Goal: Communication & Community: Answer question/provide support

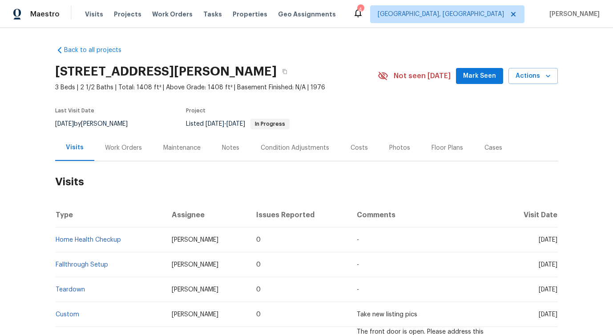
click at [125, 144] on div "Work Orders" at bounding box center [123, 148] width 37 height 9
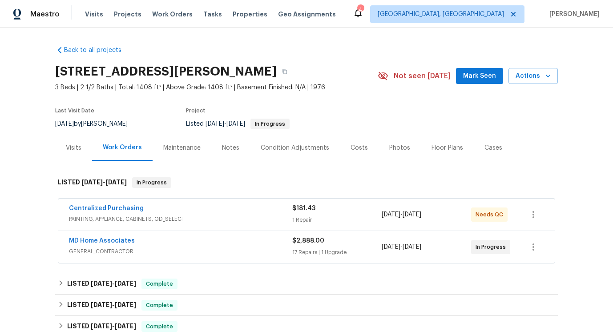
scroll to position [202, 0]
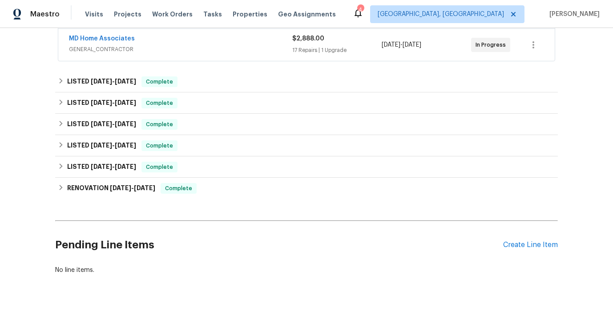
click at [534, 250] on div "Pending Line Items Create Line Item" at bounding box center [306, 245] width 502 height 41
click at [534, 249] on div "Create Line Item" at bounding box center [530, 245] width 55 height 8
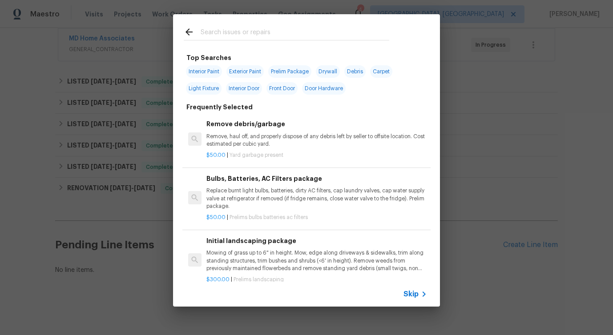
click at [281, 34] on input "text" at bounding box center [295, 33] width 189 height 13
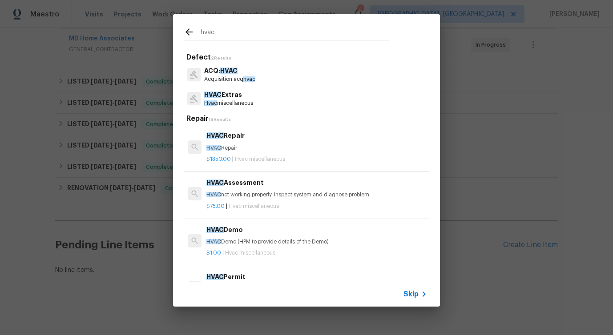
type input "hvac"
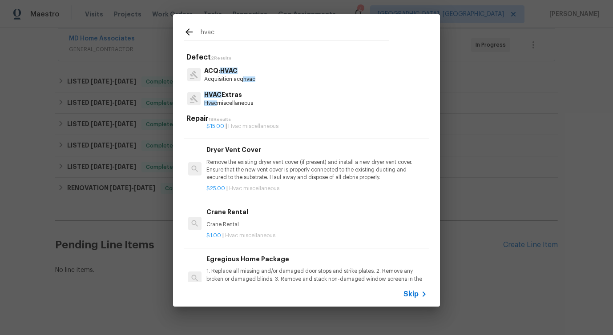
scroll to position [0, 0]
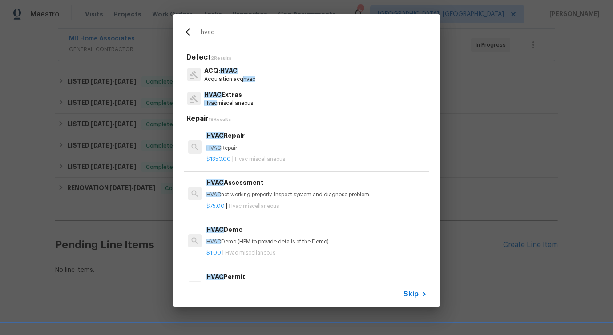
click at [233, 99] on p "HVAC Extras" at bounding box center [228, 94] width 49 height 9
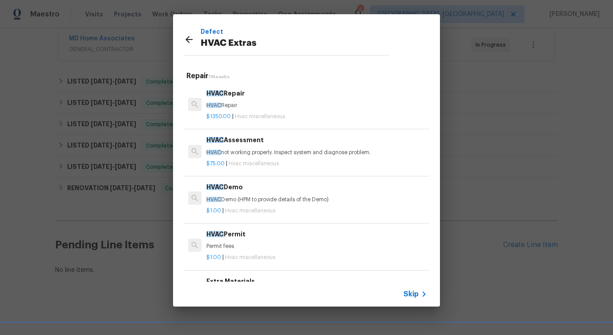
click at [192, 37] on icon at bounding box center [189, 39] width 11 height 11
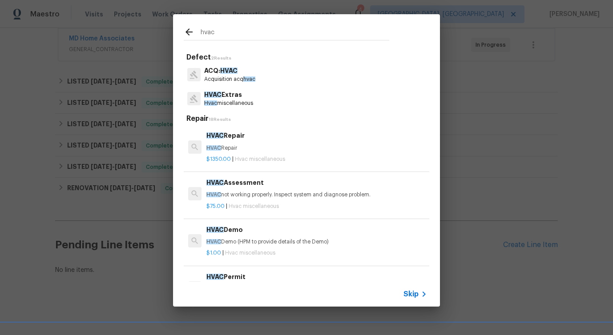
click at [192, 37] on icon at bounding box center [189, 32] width 11 height 11
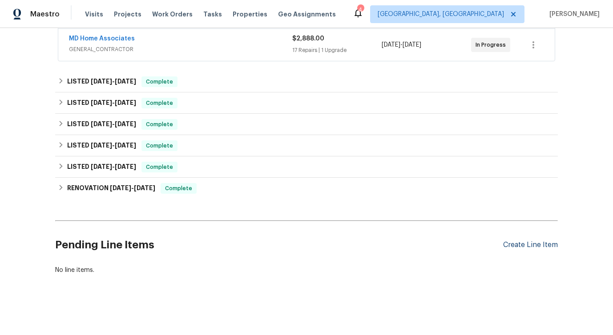
click at [530, 244] on div "Create Line Item" at bounding box center [530, 245] width 55 height 8
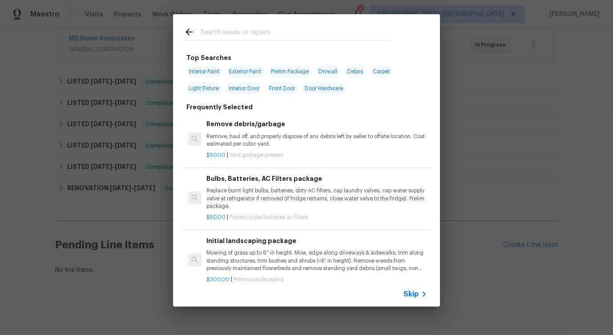
click at [410, 293] on span "Skip" at bounding box center [410, 294] width 15 height 9
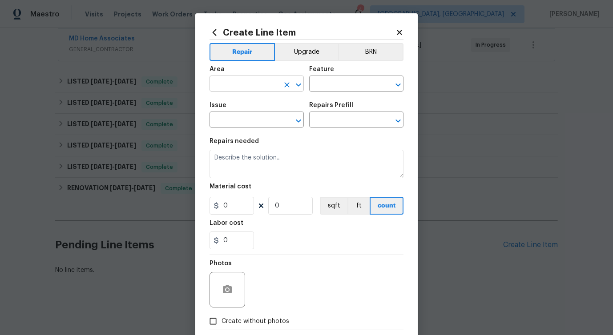
click at [258, 87] on input "text" at bounding box center [243, 85] width 69 height 14
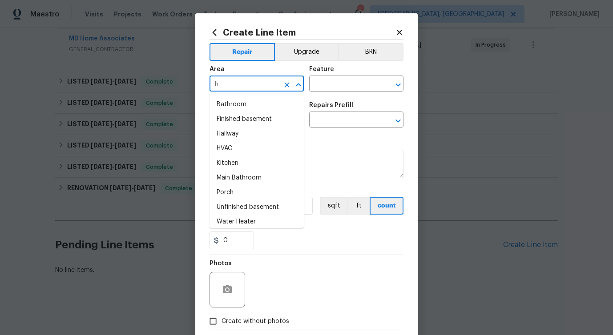
type input "hv"
type input "a"
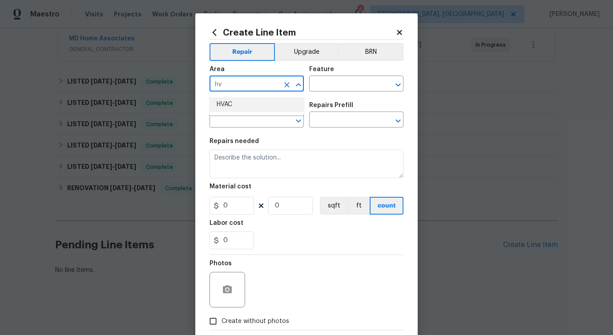
click at [263, 106] on li "HVAC" at bounding box center [256, 104] width 94 height 15
type input "HVAC"
click at [330, 83] on input "text" at bounding box center [343, 85] width 69 height 14
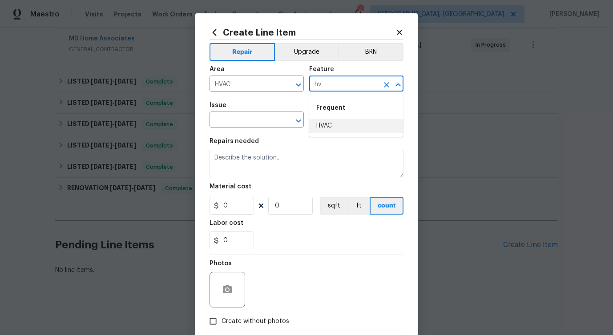
click at [323, 128] on li "HVAC" at bounding box center [356, 126] width 94 height 15
type input "HVAC"
click at [242, 121] on input "text" at bounding box center [243, 121] width 69 height 14
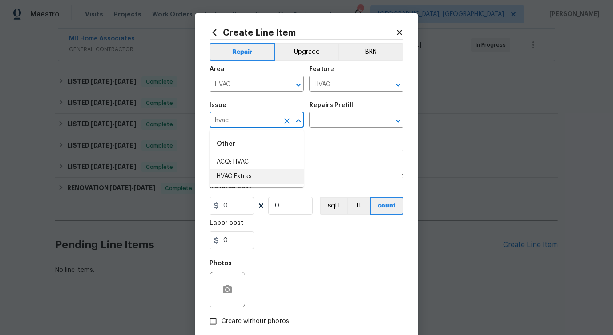
click at [255, 178] on li "HVAC Extras" at bounding box center [256, 176] width 94 height 15
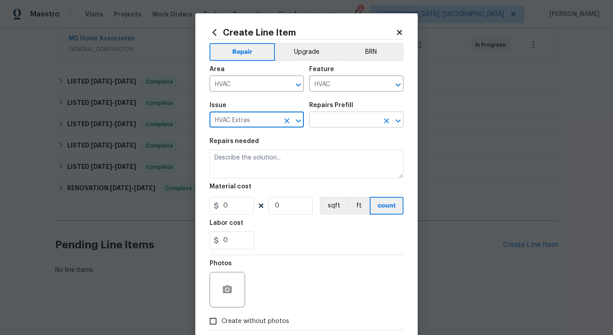
type input "HVAC Extras"
click at [335, 122] on input "text" at bounding box center [343, 121] width 69 height 14
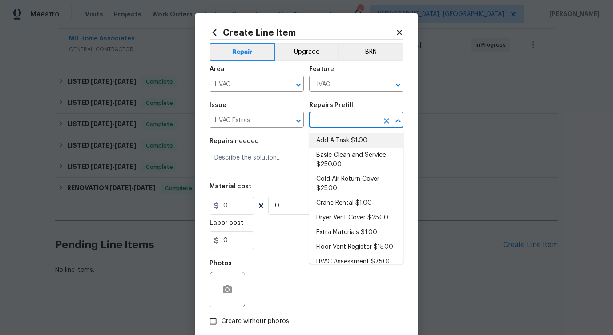
click at [335, 143] on li "Add A Task $1.00" at bounding box center [356, 140] width 94 height 15
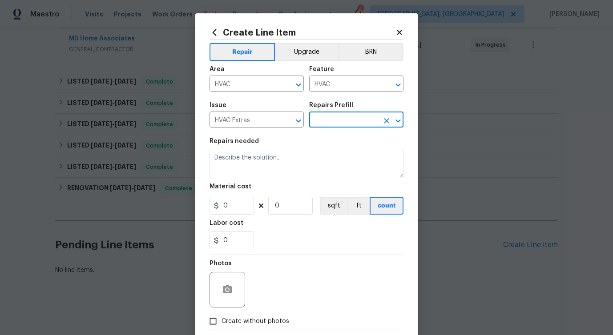
type input "Add A Task $1.00"
type textarea "HPM to detail"
type input "1"
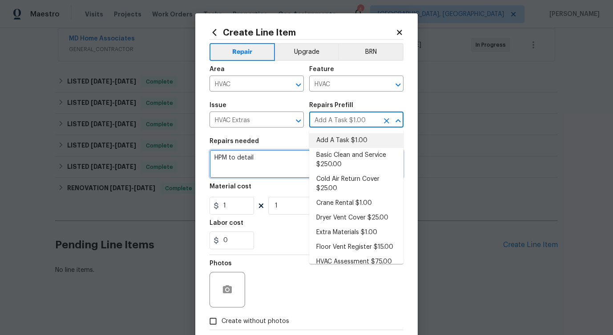
click at [236, 159] on textarea "HPM to detail" at bounding box center [306, 164] width 194 height 28
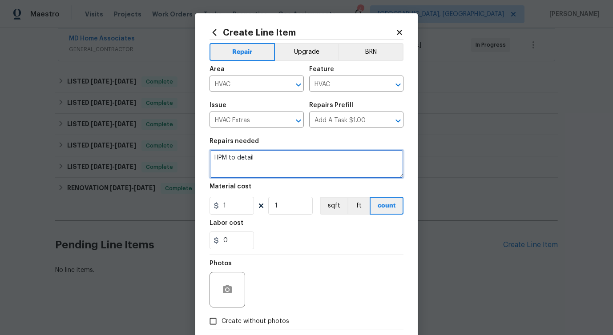
click at [236, 159] on textarea "HPM to detail" at bounding box center [306, 164] width 194 height 28
paste textarea "Received feedback that there is no AC functioning upstairs. Please inspect the …"
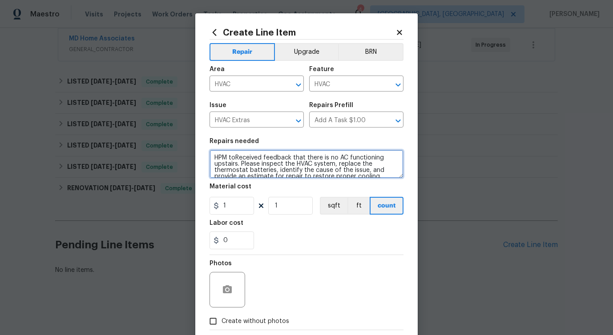
scroll to position [2, 0]
type textarea "HPM toReceived feedback that there is no AC functioning upstairs. Please inspec…"
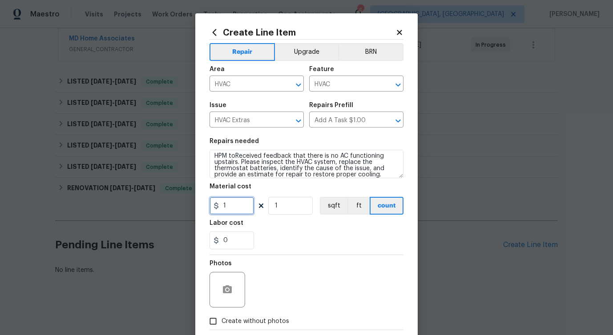
click at [220, 206] on input "1" at bounding box center [231, 206] width 44 height 18
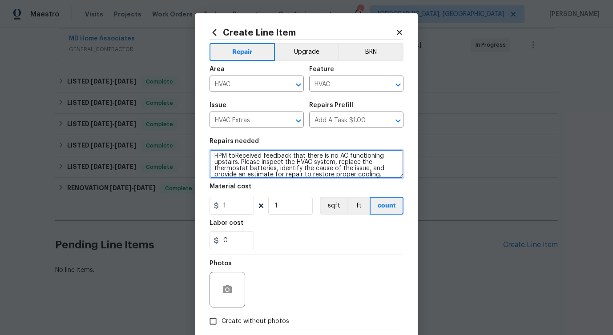
click at [242, 164] on textarea "HPM toReceived feedback that there is no AC functioning upstairs. Please inspec…" at bounding box center [306, 164] width 194 height 28
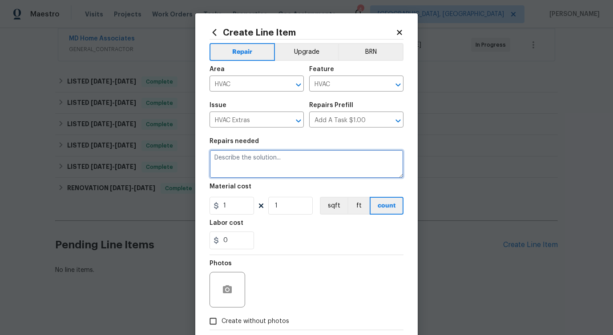
scroll to position [0, 0]
paste textarea "Received feedback that there is no AC functioning upstairs. Please inspect the …"
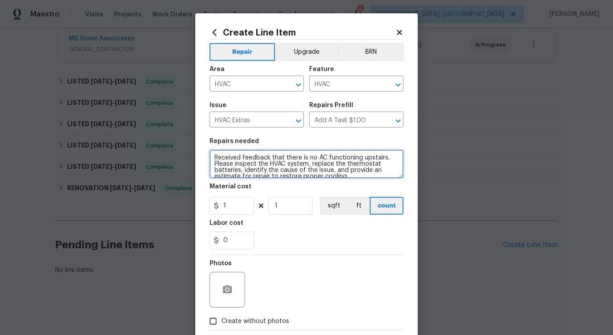
scroll to position [2, 0]
type textarea "Received feedback that there is no AC functioning upstairs. Please inspect the …"
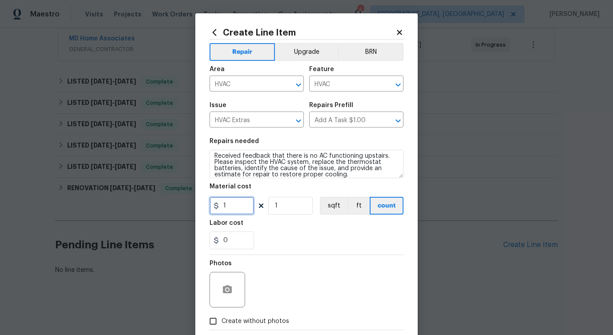
click at [239, 208] on input "1" at bounding box center [231, 206] width 44 height 18
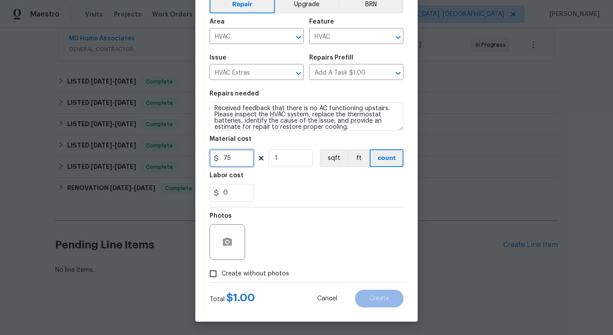
type input "75"
click at [230, 236] on div "Repair Upgrade BRN Area HVAC ​ Feature HVAC ​ Issue HVAC Extras ​ Repairs Prefi…" at bounding box center [306, 137] width 194 height 290
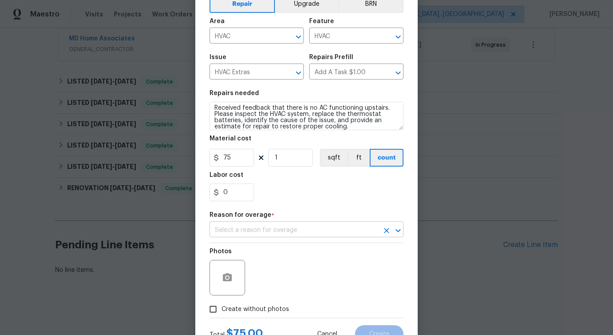
click at [258, 231] on input "text" at bounding box center [293, 231] width 169 height 14
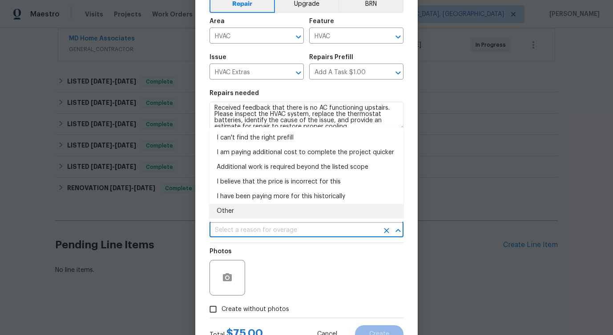
click at [245, 214] on li "Other" at bounding box center [306, 211] width 194 height 15
type input "Other"
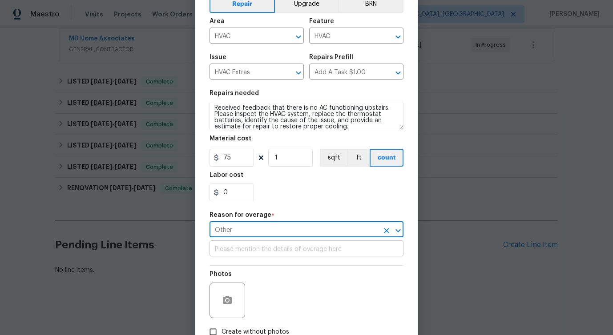
click at [249, 257] on input "text" at bounding box center [306, 250] width 194 height 14
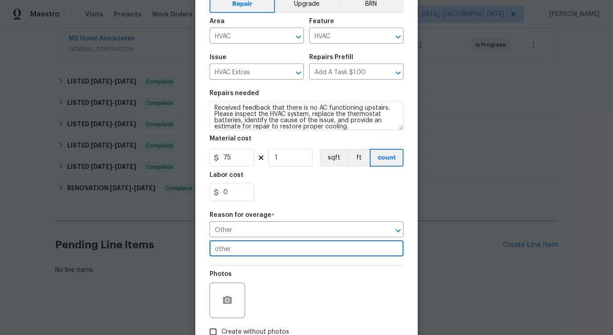
type input "other"
click at [230, 304] on icon "button" at bounding box center [227, 300] width 9 height 8
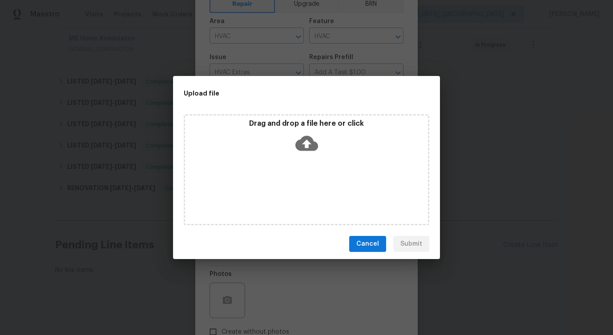
click at [303, 149] on icon at bounding box center [306, 143] width 23 height 15
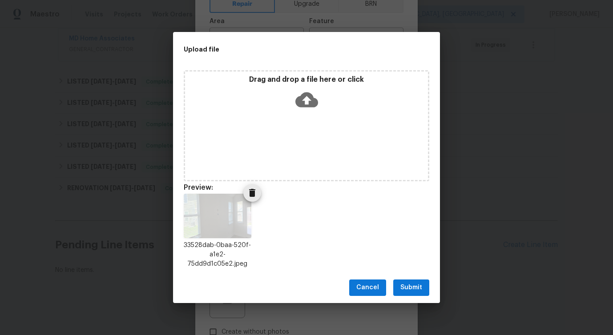
click at [249, 192] on icon "Delete" at bounding box center [252, 193] width 6 height 8
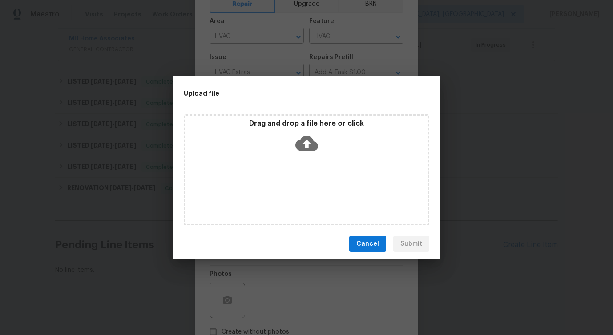
click at [305, 141] on icon at bounding box center [306, 143] width 23 height 23
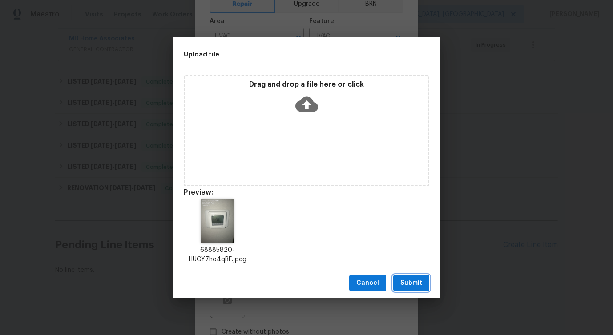
click at [421, 283] on span "Submit" at bounding box center [411, 283] width 22 height 11
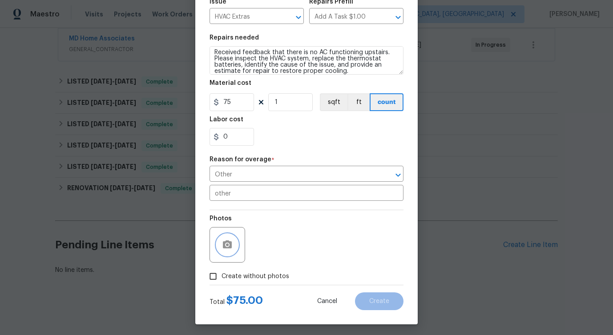
scroll to position [107, 0]
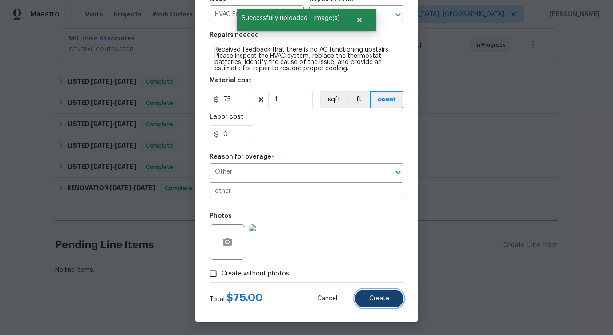
click at [383, 303] on button "Create" at bounding box center [379, 299] width 48 height 18
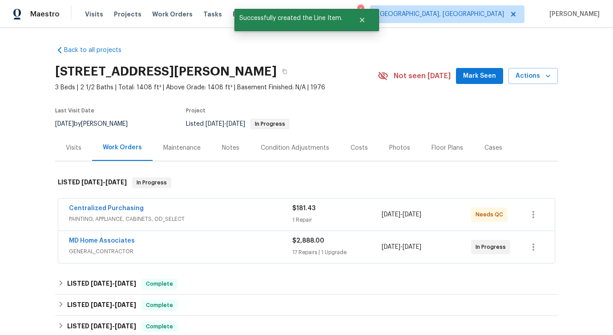
scroll to position [339, 0]
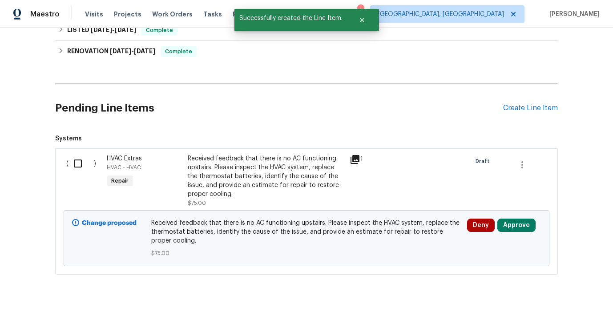
click at [79, 156] on input "checkbox" at bounding box center [80, 163] width 25 height 19
checkbox input "true"
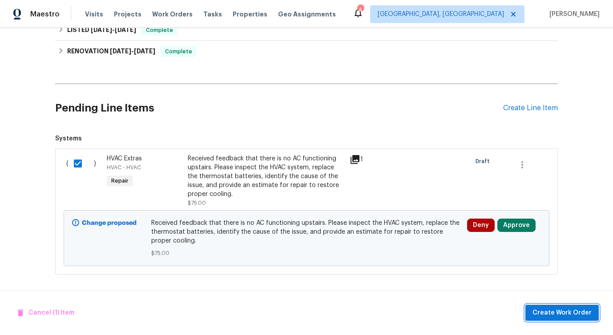
click at [567, 313] on span "Create Work Order" at bounding box center [561, 313] width 59 height 11
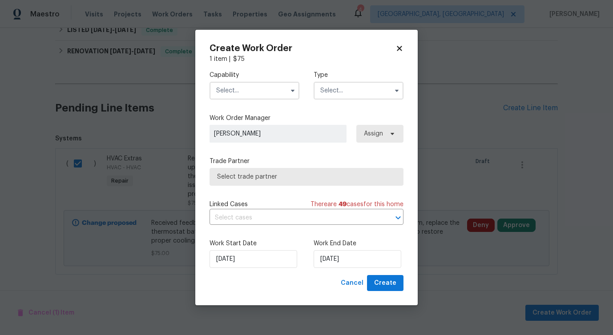
click at [266, 95] on input "text" at bounding box center [254, 91] width 90 height 18
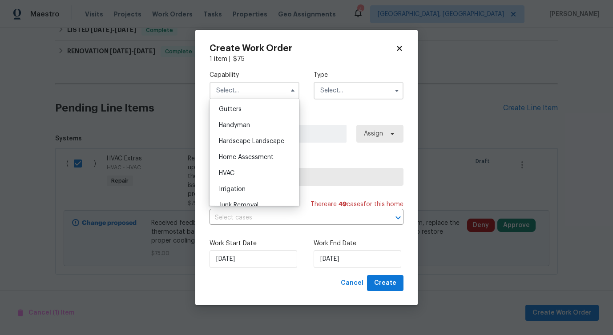
scroll to position [478, 0]
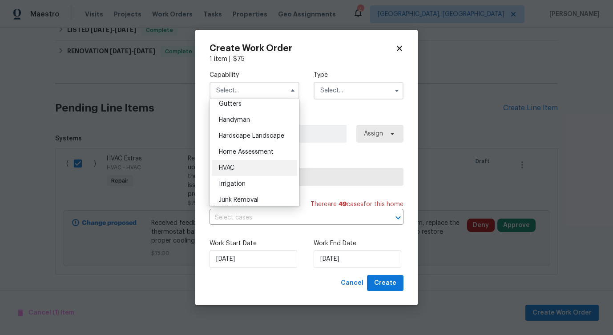
click at [258, 170] on div "HVAC" at bounding box center [254, 168] width 85 height 16
type input "HVAC"
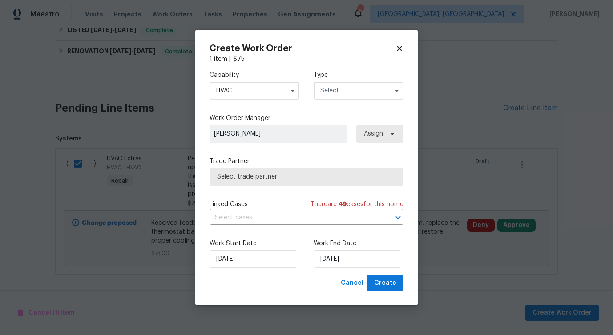
click at [328, 90] on input "text" at bounding box center [358, 91] width 90 height 18
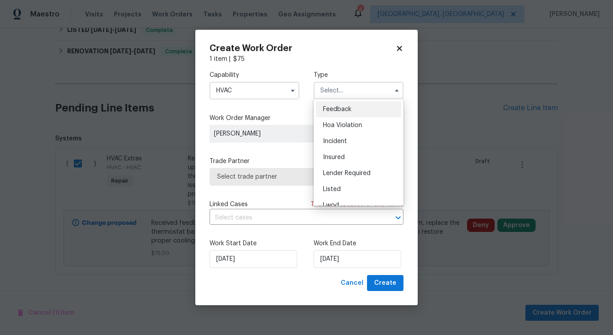
click at [330, 112] on span "Feedback" at bounding box center [337, 109] width 28 height 6
type input "Feedback"
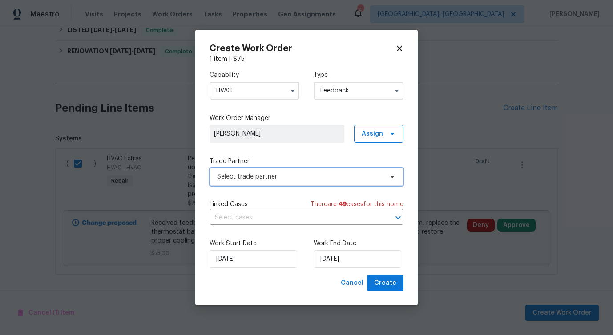
click at [257, 182] on span "Select trade partner" at bounding box center [306, 177] width 194 height 18
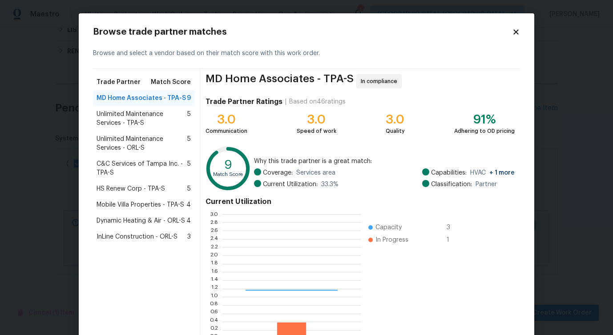
scroll to position [125, 138]
click at [114, 121] on span "Unlimited Maintenance Services - TPA-S" at bounding box center [141, 119] width 91 height 18
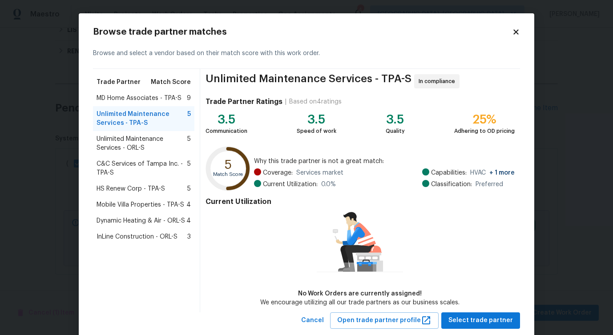
click at [124, 146] on span "Unlimited Maintenance Services - ORL-S" at bounding box center [141, 144] width 91 height 18
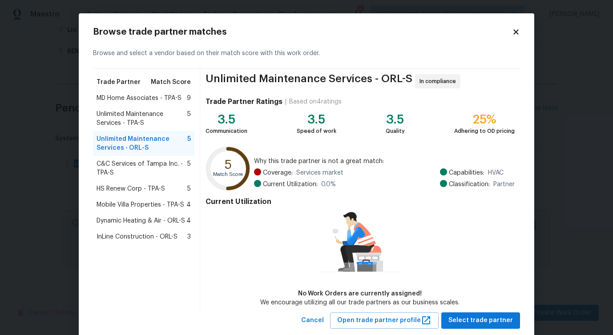
click at [125, 181] on div "C&C Services of Tampa Inc. - TPA-S 5" at bounding box center [143, 168] width 101 height 25
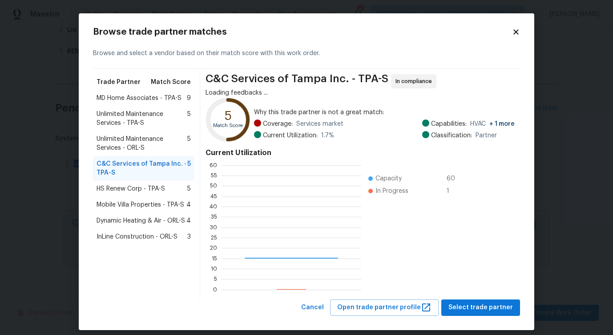
scroll to position [125, 140]
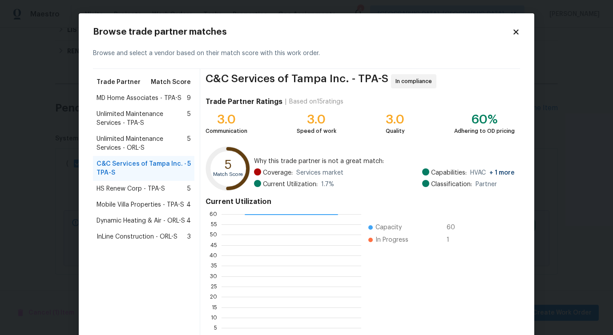
click at [125, 191] on span "HS Renew Corp - TPA-S" at bounding box center [130, 189] width 68 height 9
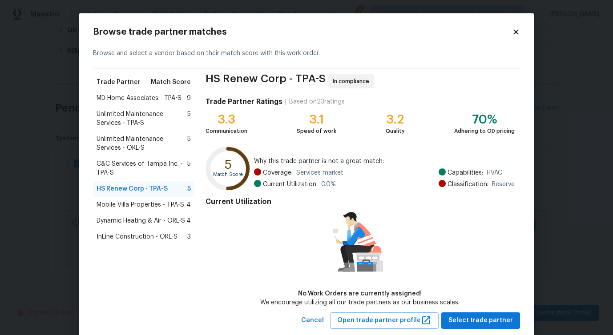
click at [125, 204] on span "Mobile Villa Properties - TPA-S" at bounding box center [140, 205] width 88 height 9
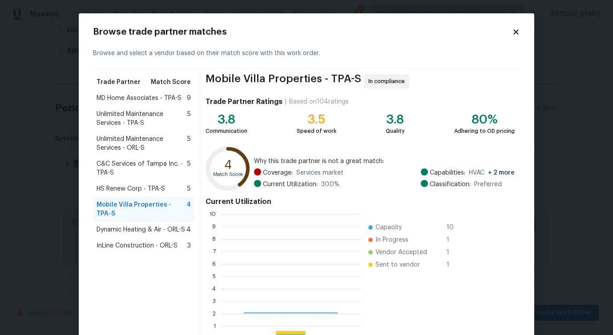
scroll to position [125, 141]
click at [145, 100] on span "MD Home Associates - TPA-S" at bounding box center [138, 98] width 85 height 9
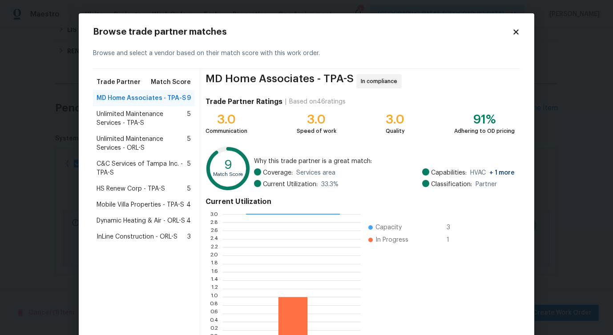
scroll to position [57, 0]
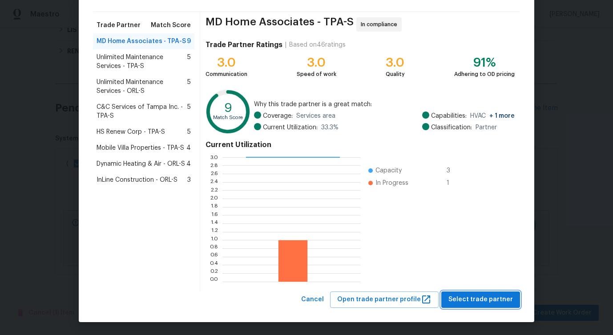
click at [478, 303] on span "Select trade partner" at bounding box center [480, 299] width 64 height 11
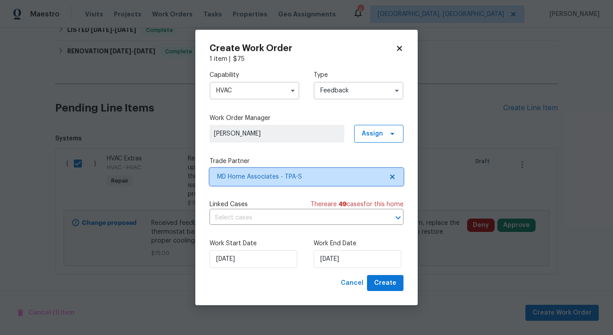
scroll to position [0, 0]
click at [272, 220] on input "text" at bounding box center [293, 218] width 169 height 14
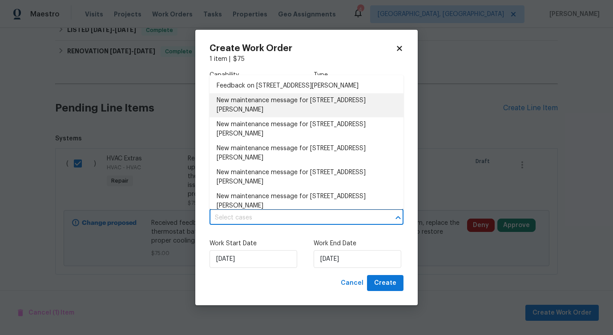
click at [273, 101] on li "New maintenance message for 1052 Longfellow Cir , Sarasota, FL 34243" at bounding box center [306, 105] width 194 height 24
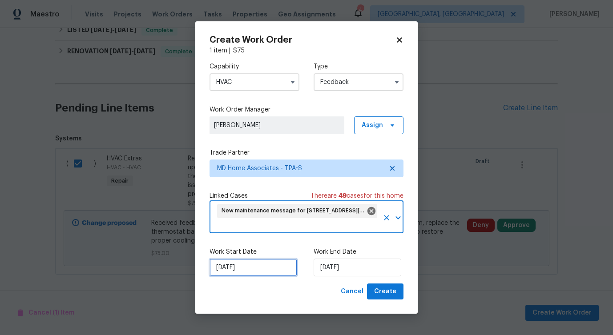
click at [246, 261] on input "[DATE]" at bounding box center [253, 268] width 88 height 18
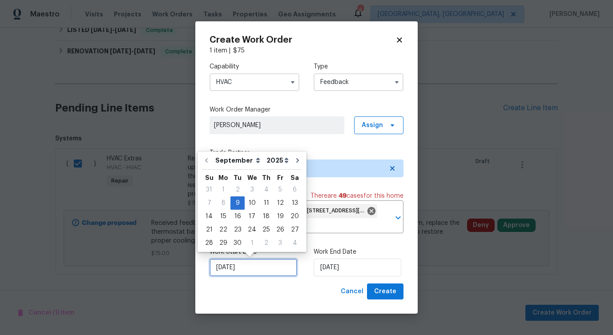
click at [245, 266] on input "[DATE]" at bounding box center [253, 268] width 88 height 18
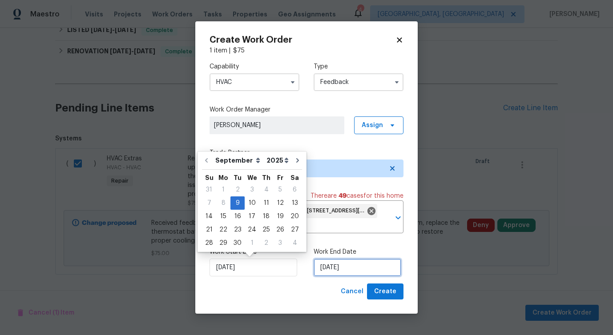
click at [345, 271] on input "[DATE]" at bounding box center [357, 268] width 88 height 18
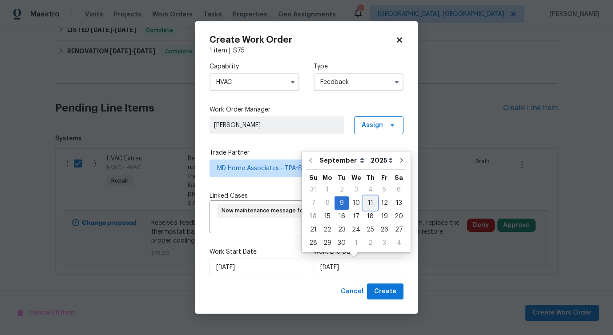
click at [370, 206] on div "11" at bounding box center [370, 203] width 14 height 12
type input "9/11/2025"
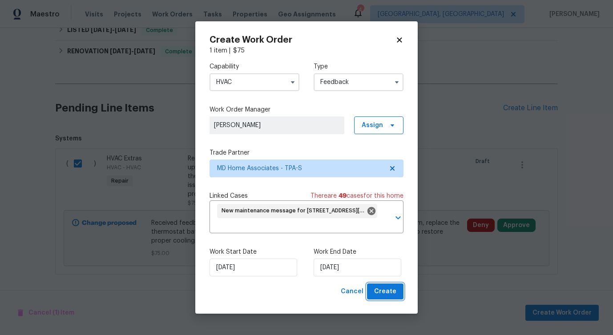
click at [387, 285] on button "Create" at bounding box center [385, 292] width 36 height 16
checkbox input "false"
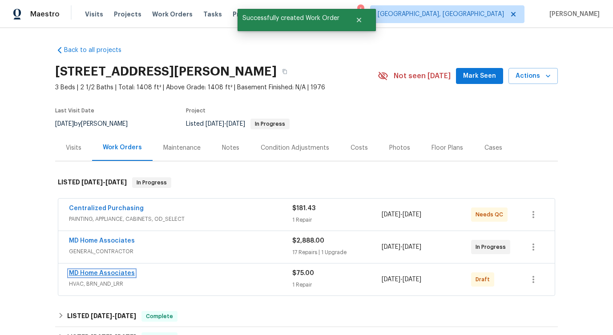
click at [104, 273] on link "MD Home Associates" at bounding box center [102, 273] width 66 height 6
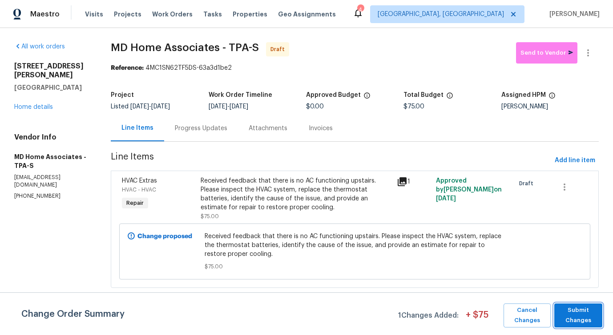
click at [588, 312] on span "Submit Changes" at bounding box center [577, 315] width 39 height 20
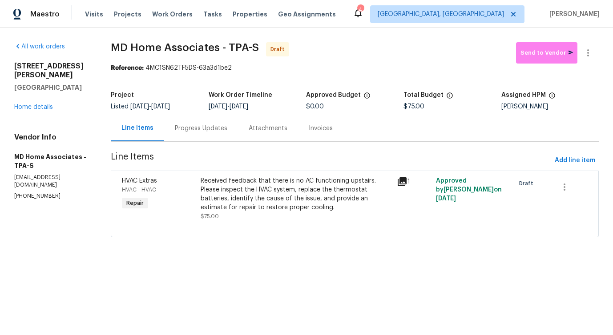
click at [209, 136] on div "Progress Updates" at bounding box center [201, 128] width 74 height 26
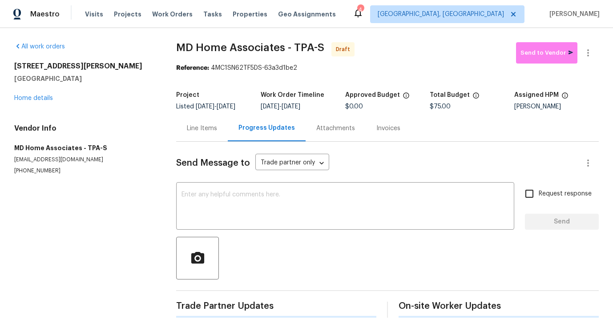
click at [220, 233] on div "Send Message to Trade partner only Trade partner only ​ x ​ Request response Se…" at bounding box center [387, 230] width 422 height 176
click at [307, 192] on textarea at bounding box center [344, 207] width 327 height 31
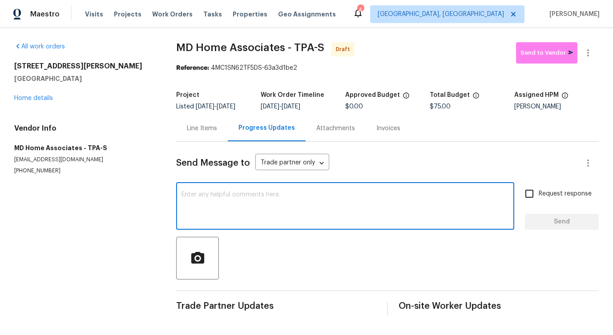
paste textarea "Hi this is Pavithra with Opendoor. I’m confirming you received the WO for the p…"
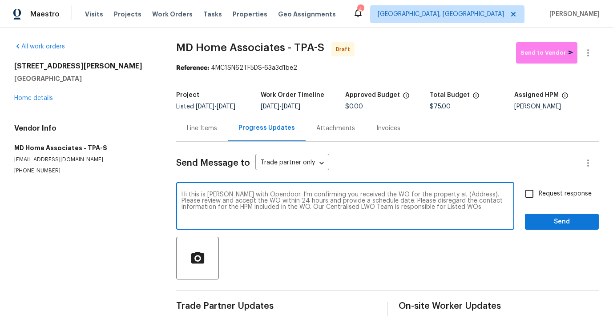
click at [458, 196] on textarea "Hi this is Pavithra with Opendoor. I’m confirming you received the WO for the p…" at bounding box center [344, 207] width 327 height 31
paste textarea "1052 Longfellow Cir, Sarasota, FL 34243"
type textarea "Hi this is Pavithra with Opendoor. I’m confirming you received the WO for the p…"
click at [555, 193] on span "Request response" at bounding box center [564, 193] width 53 height 9
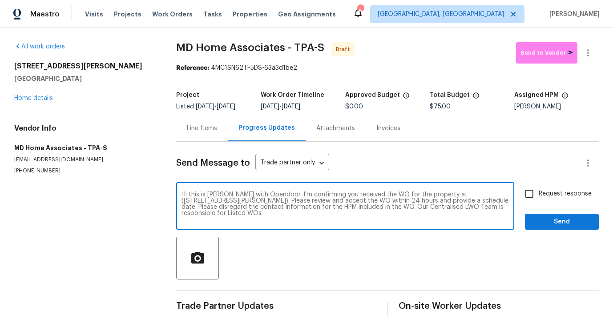
click at [538, 193] on input "Request response" at bounding box center [529, 194] width 19 height 19
checkbox input "true"
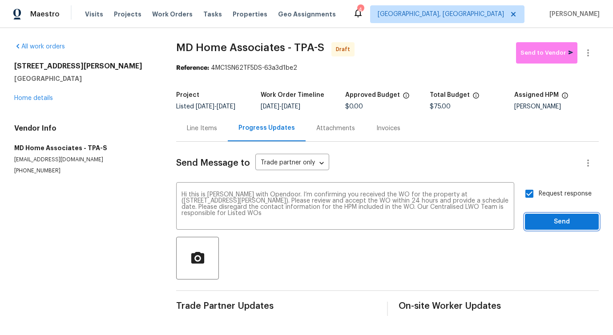
click at [556, 221] on span "Send" at bounding box center [562, 222] width 60 height 11
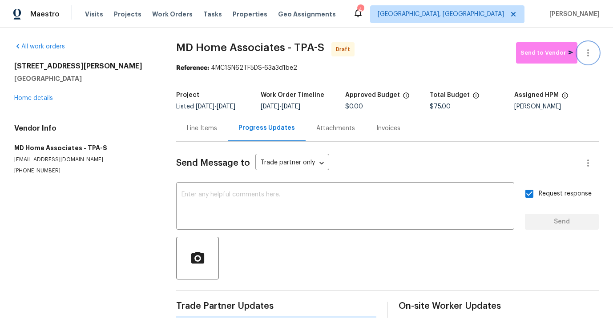
click at [591, 53] on icon "button" at bounding box center [587, 53] width 11 height 11
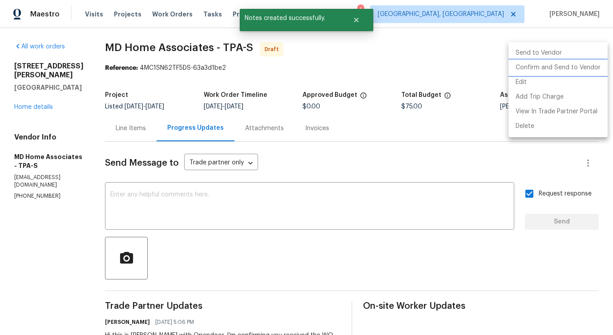
click at [548, 68] on li "Confirm and Send to Vendor" at bounding box center [557, 67] width 99 height 15
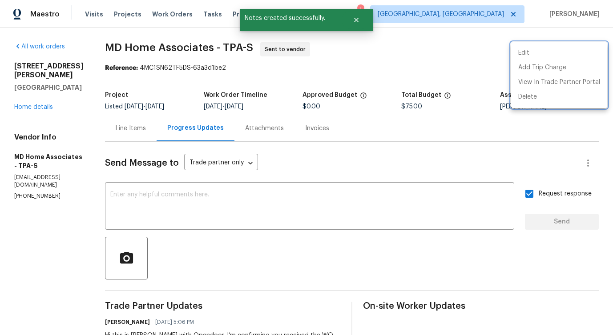
click at [339, 212] on div at bounding box center [306, 167] width 613 height 335
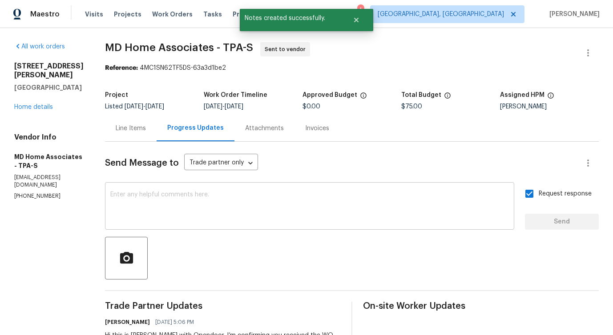
click at [337, 204] on textarea at bounding box center [309, 207] width 398 height 31
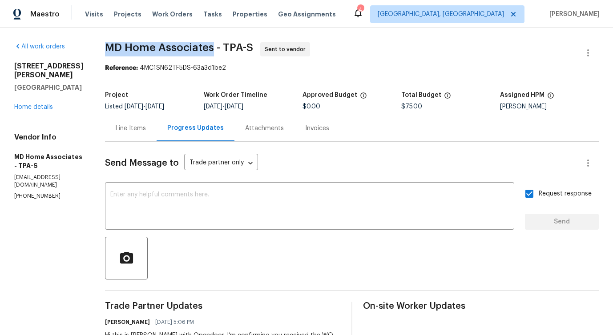
drag, startPoint x: 114, startPoint y: 45, endPoint x: 221, endPoint y: 47, distance: 106.7
click at [221, 47] on div "All work orders 1052 Longfellow Cir Sarasota, FL 34243 Home details Vendor Info…" at bounding box center [306, 214] width 613 height 373
copy span "MD Home Associates"
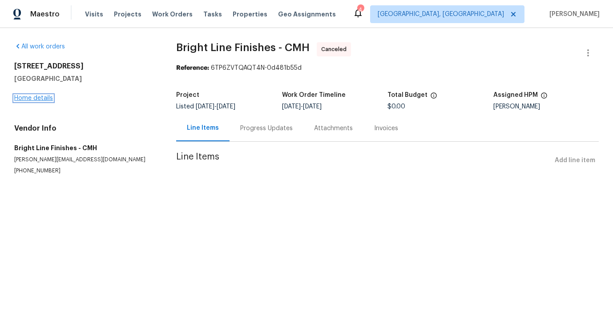
click at [46, 98] on link "Home details" at bounding box center [33, 98] width 39 height 6
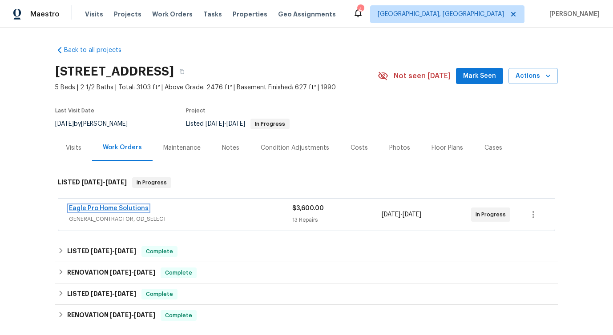
click at [122, 210] on link "Eagle Pro Home Solutions" at bounding box center [109, 208] width 80 height 6
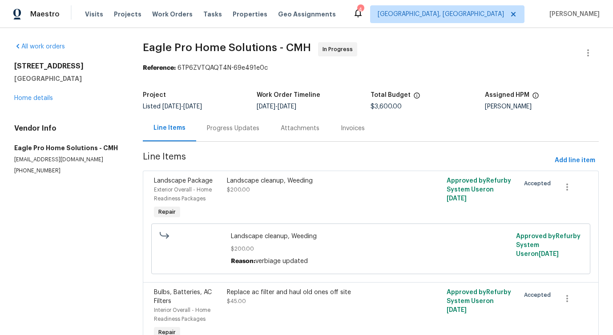
click at [226, 133] on div "Progress Updates" at bounding box center [233, 128] width 52 height 9
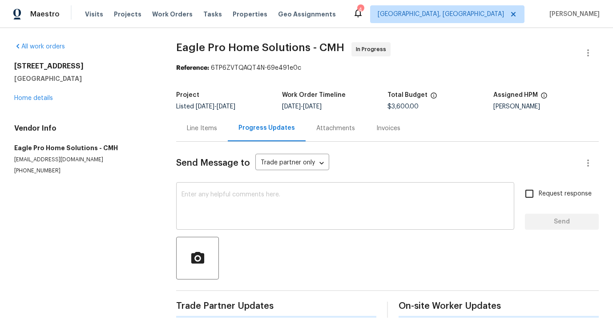
click at [225, 211] on textarea at bounding box center [344, 207] width 327 height 31
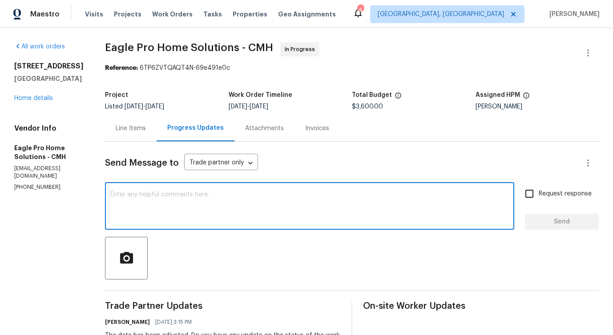
click at [293, 206] on textarea at bounding box center [309, 207] width 398 height 31
paste textarea "Would you kindly provide us with an update regarding the progress of the work o…"
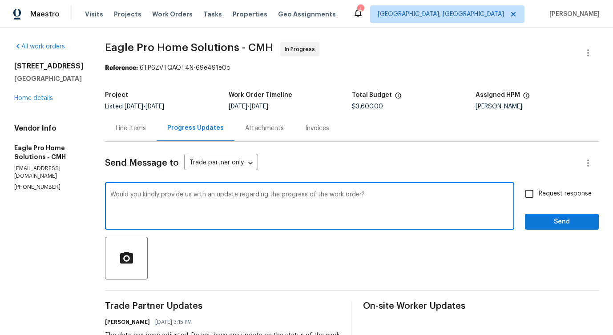
type textarea "Would you kindly provide us with an update regarding the progress of the work o…"
click at [530, 191] on input "Request response" at bounding box center [529, 194] width 19 height 19
checkbox input "true"
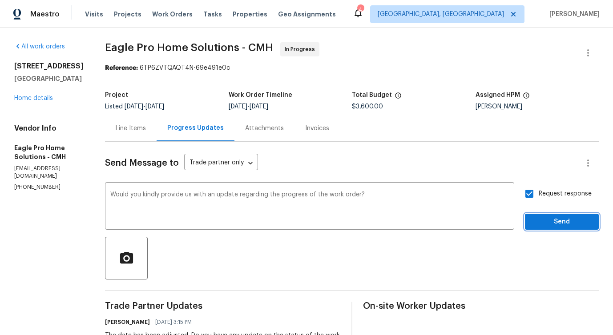
click at [542, 224] on span "Send" at bounding box center [562, 222] width 60 height 11
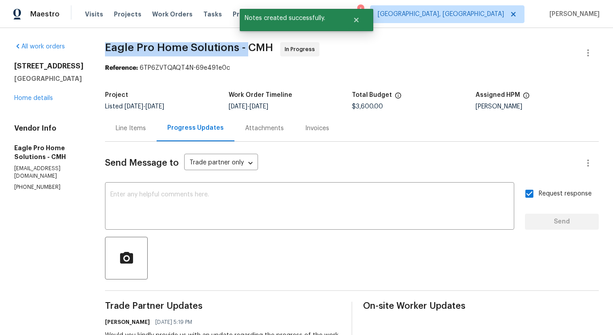
drag, startPoint x: 125, startPoint y: 47, endPoint x: 267, endPoint y: 49, distance: 142.8
click at [267, 49] on div "All work orders 3429 Grovepark Dr Grove City, OH 43123 Home details Vendor Info…" at bounding box center [306, 292] width 613 height 529
copy span "Eagle Pro Home Solutions -"
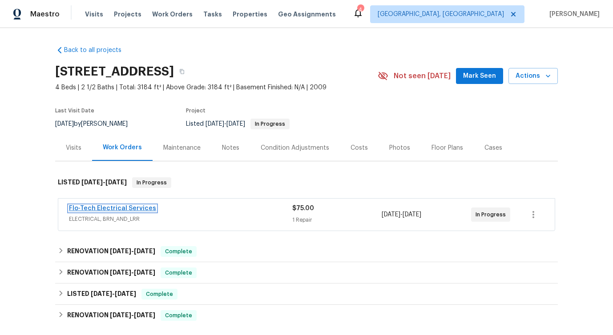
click at [124, 205] on link "Flo-Tech Electrical Services" at bounding box center [112, 208] width 87 height 6
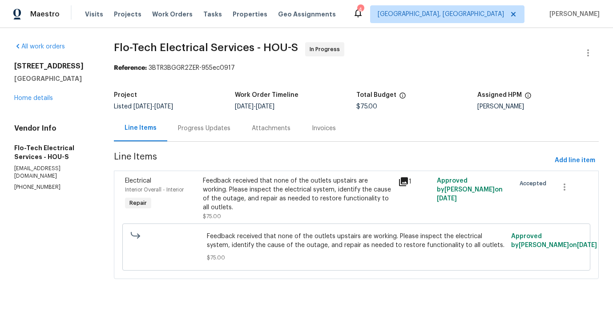
click at [212, 129] on div "Progress Updates" at bounding box center [204, 128] width 52 height 9
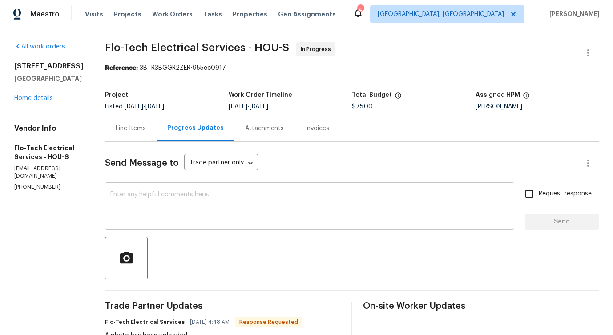
click at [223, 201] on textarea at bounding box center [309, 207] width 398 height 31
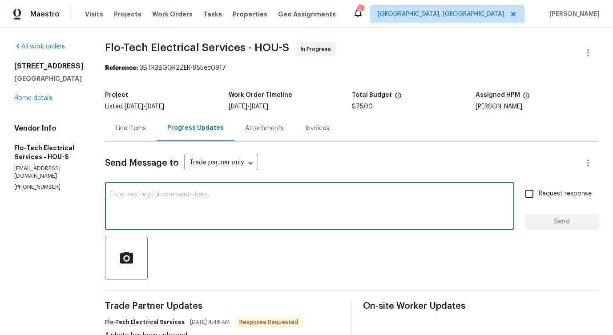
click at [171, 210] on textarea at bounding box center [309, 207] width 398 height 31
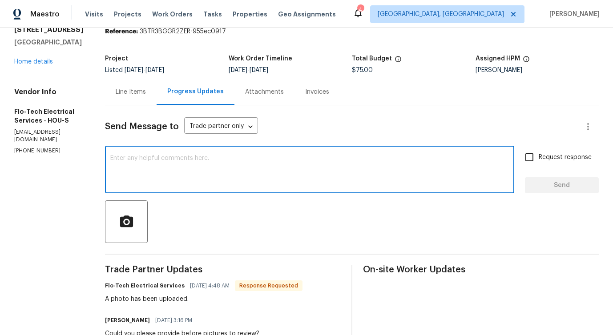
scroll to position [41, 0]
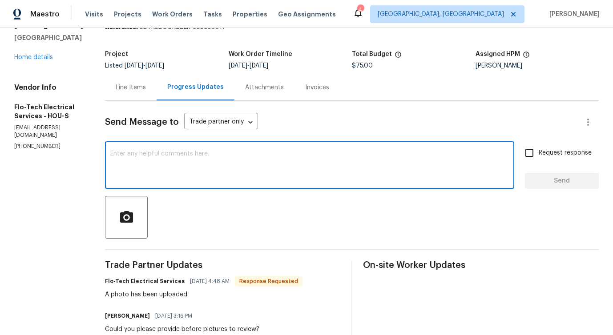
click at [175, 164] on textarea at bounding box center [309, 166] width 398 height 31
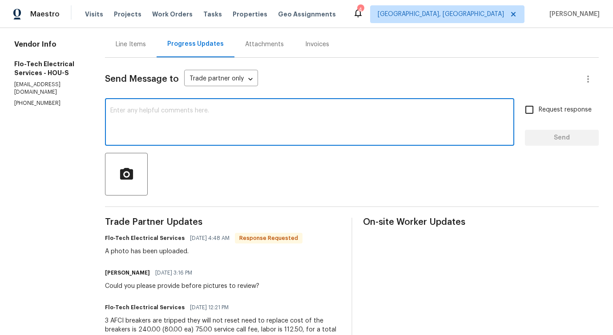
scroll to position [84, 0]
click at [205, 140] on div "x ​" at bounding box center [309, 122] width 409 height 45
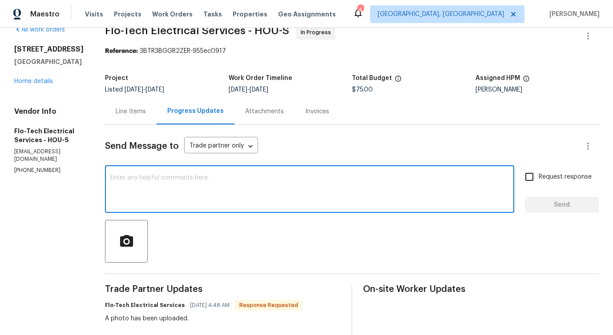
scroll to position [0, 0]
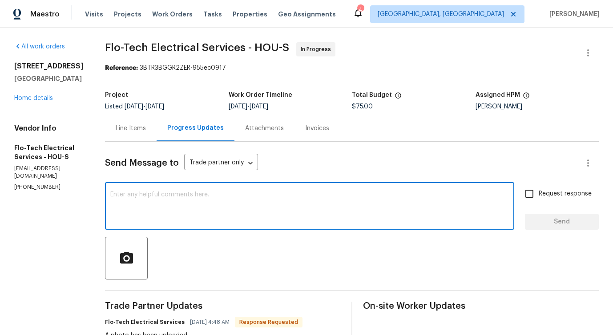
click at [133, 137] on div "Line Items" at bounding box center [131, 128] width 52 height 26
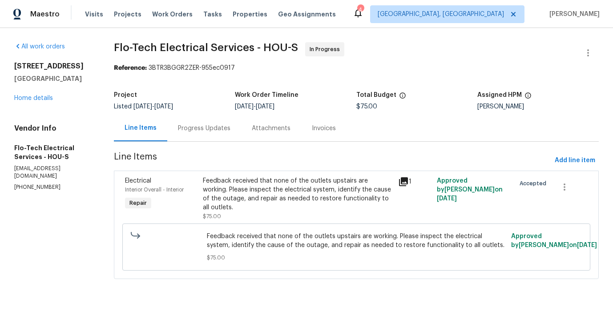
click at [294, 191] on div "Feedback received that none of the outlets upstairs are working. Please inspect…" at bounding box center [297, 195] width 189 height 36
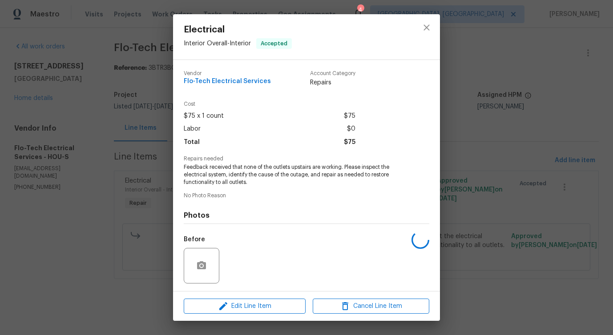
scroll to position [59, 0]
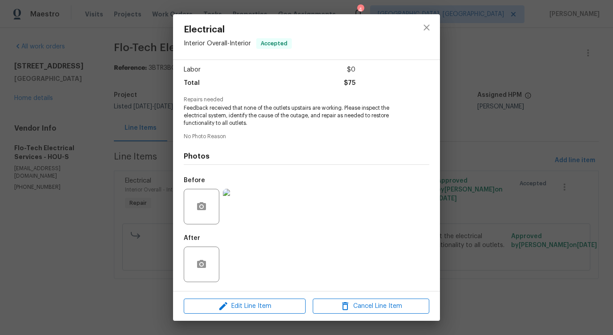
click at [241, 207] on img at bounding box center [241, 207] width 36 height 36
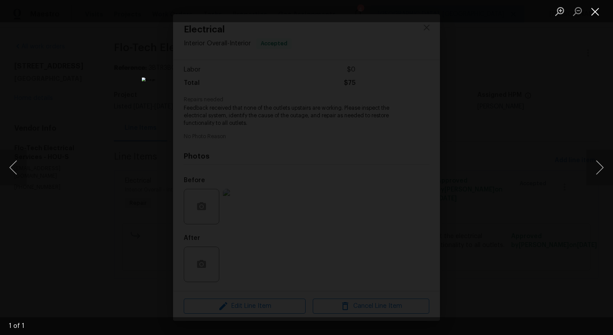
click at [591, 15] on button "Close lightbox" at bounding box center [595, 12] width 18 height 16
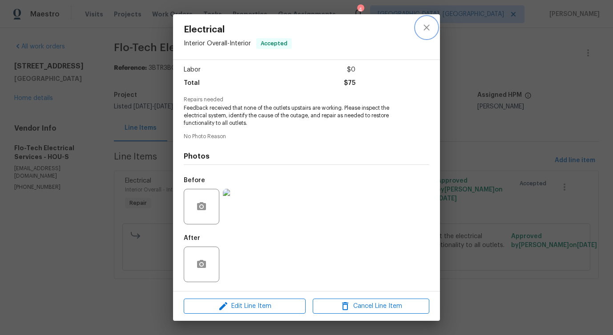
click at [420, 26] on button "close" at bounding box center [426, 27] width 21 height 21
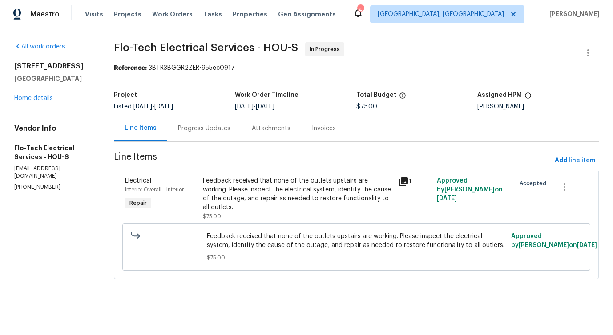
click at [210, 125] on div "Progress Updates" at bounding box center [204, 128] width 52 height 9
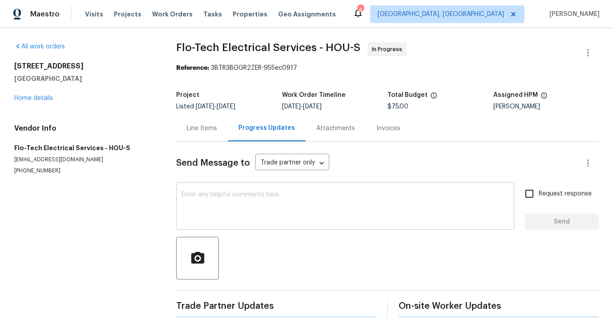
click at [214, 208] on textarea at bounding box center [344, 207] width 327 height 31
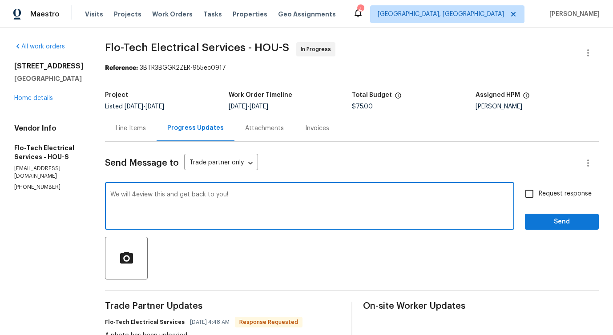
click at [133, 197] on textarea "We will 4eview this and get back to you!" at bounding box center [309, 207] width 398 height 31
type textarea "We will review this and get back to you!"
click at [564, 218] on span "Send" at bounding box center [562, 222] width 60 height 11
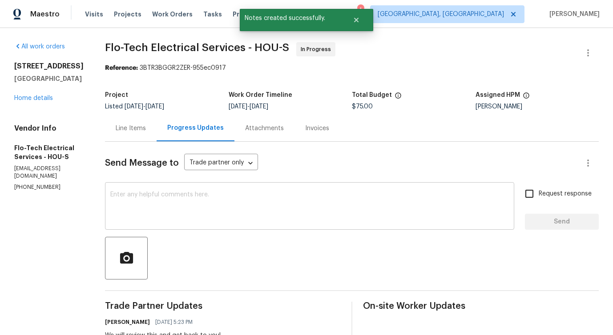
click at [194, 213] on textarea at bounding box center [309, 207] width 398 height 31
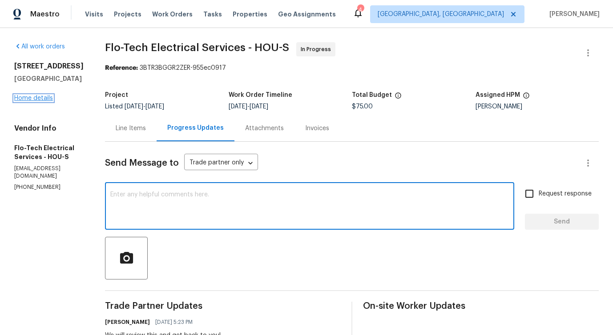
click at [44, 99] on link "Home details" at bounding box center [33, 98] width 39 height 6
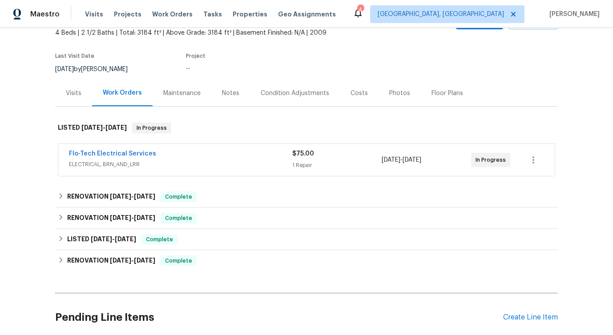
scroll to position [66, 0]
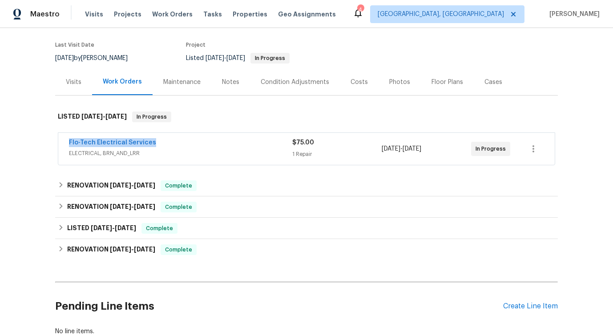
drag, startPoint x: 66, startPoint y: 141, endPoint x: 201, endPoint y: 141, distance: 134.7
click at [201, 141] on div "Flo-Tech Electrical Services ELECTRICAL, BRN_AND_LRR $75.00 1 Repair 9/3/2025 -…" at bounding box center [306, 149] width 496 height 32
copy link "Flo-Tech Electrical Services"
click at [128, 144] on link "Flo-Tech Electrical Services" at bounding box center [112, 143] width 87 height 6
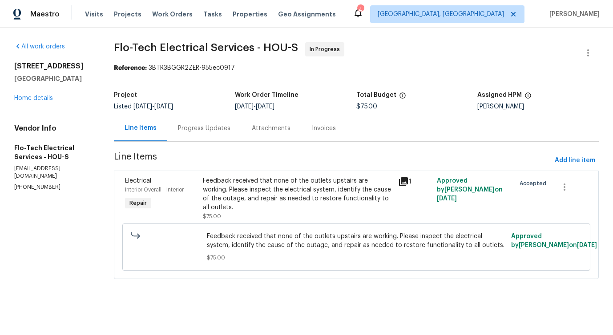
click at [265, 245] on span "Feedback received that none of the outlets upstairs are working. Please inspect…" at bounding box center [356, 241] width 299 height 18
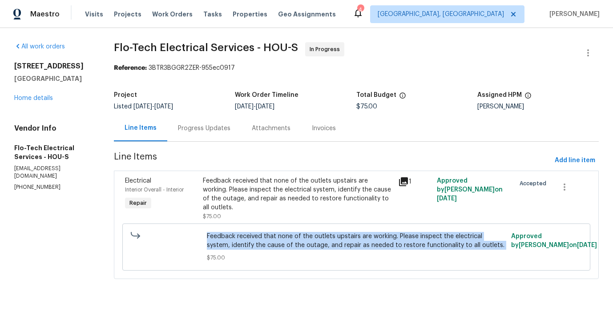
click at [265, 245] on span "Feedback received that none of the outlets upstairs are working. Please inspect…" at bounding box center [356, 241] width 299 height 18
copy span "Feedback received that none of the outlets upstairs are working. Please inspect…"
click at [209, 122] on div "Progress Updates" at bounding box center [204, 128] width 74 height 26
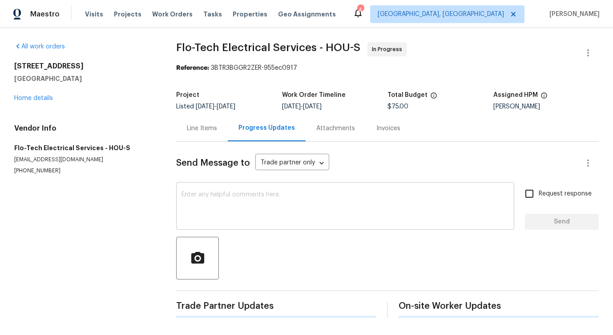
click at [215, 217] on textarea at bounding box center [344, 207] width 327 height 31
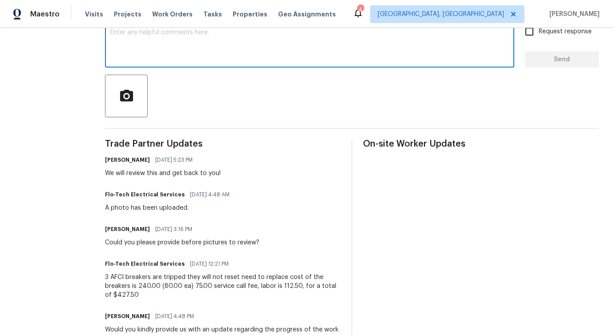
scroll to position [165, 0]
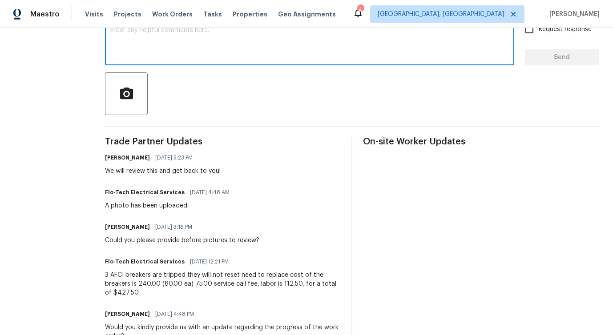
click at [169, 280] on div "3 AFCI breakers are tripped they will not reset need to replace cost of the bre…" at bounding box center [223, 284] width 236 height 27
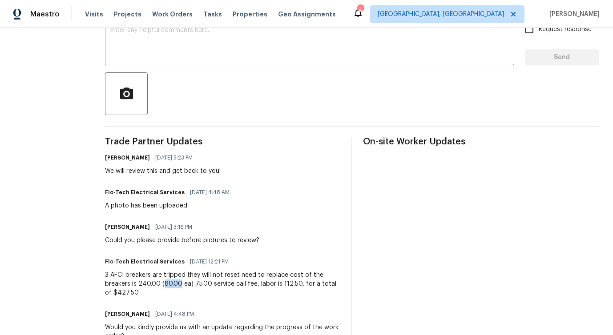
click at [169, 280] on div "3 AFCI breakers are tripped they will not reset need to replace cost of the bre…" at bounding box center [223, 284] width 236 height 27
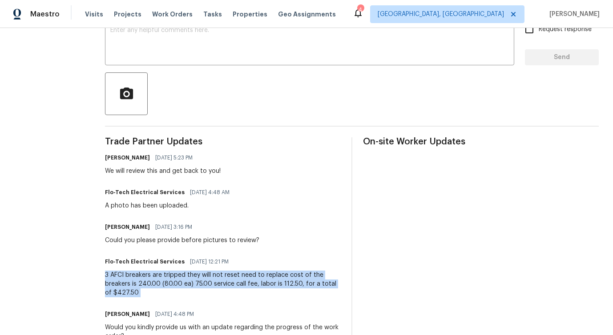
copy div "3 AFCI breakers are tripped they will not reset need to replace cost of the bre…"
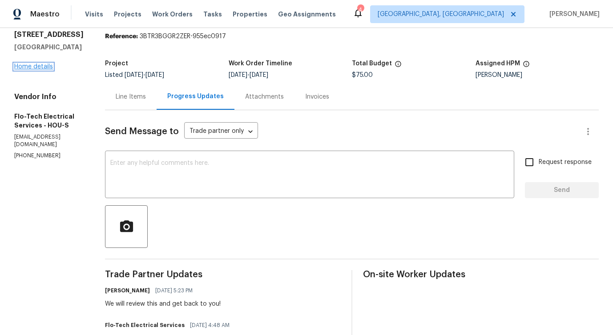
click at [39, 66] on link "Home details" at bounding box center [33, 67] width 39 height 6
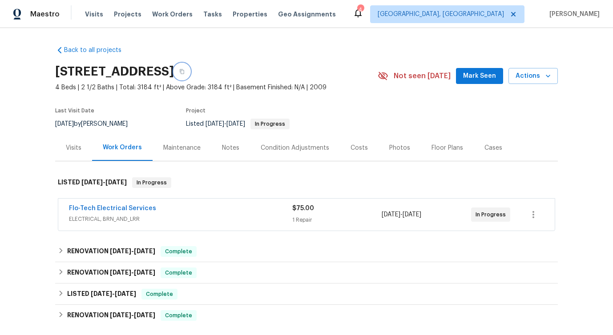
click at [184, 69] on icon "button" at bounding box center [182, 71] width 4 height 5
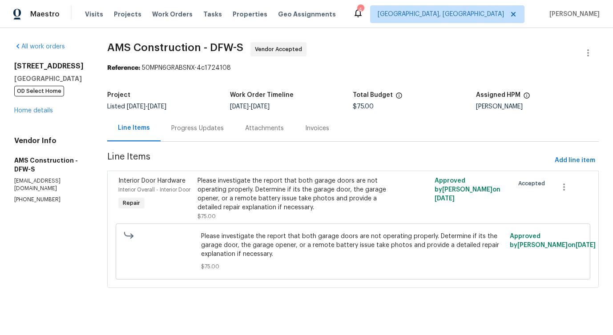
click at [194, 131] on div "Progress Updates" at bounding box center [197, 128] width 52 height 9
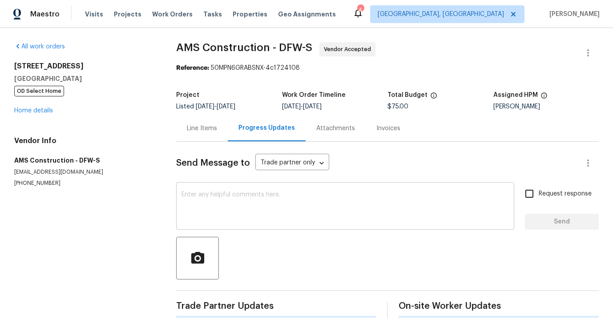
click at [202, 198] on textarea at bounding box center [344, 207] width 327 height 31
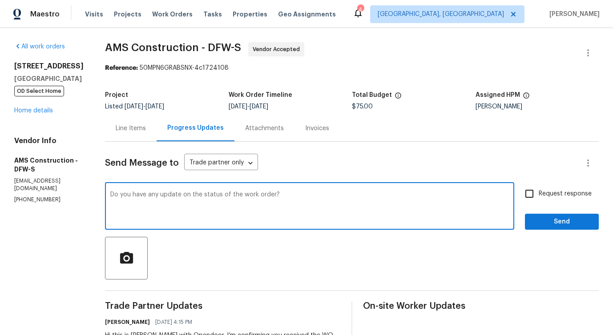
drag, startPoint x: 131, startPoint y: 196, endPoint x: 310, endPoint y: 198, distance: 179.2
click at [310, 198] on textarea "Do you have any update on the status of the work order?" at bounding box center [309, 207] width 398 height 31
click at [390, 207] on textarea "Do you have any update on the status of the work order?" at bounding box center [309, 207] width 398 height 31
type textarea "Do you have any update on the status of the work order?"
click at [533, 197] on input "Request response" at bounding box center [529, 194] width 19 height 19
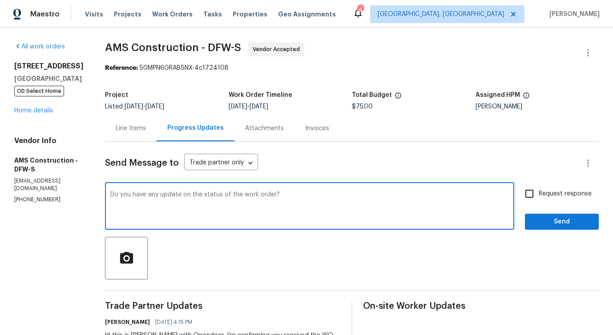
checkbox input "true"
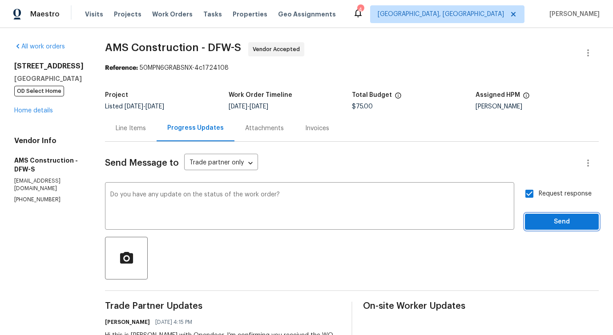
click at [546, 224] on span "Send" at bounding box center [562, 222] width 60 height 11
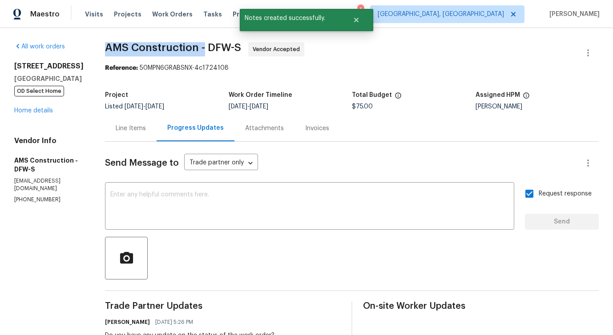
drag, startPoint x: 96, startPoint y: 45, endPoint x: 197, endPoint y: 53, distance: 100.8
click at [197, 53] on div "All work orders 811 Fawn Valley Dr Allen, TX 75002 OD Select Home Home details …" at bounding box center [306, 231] width 613 height 407
copy span "AMS Construction -"
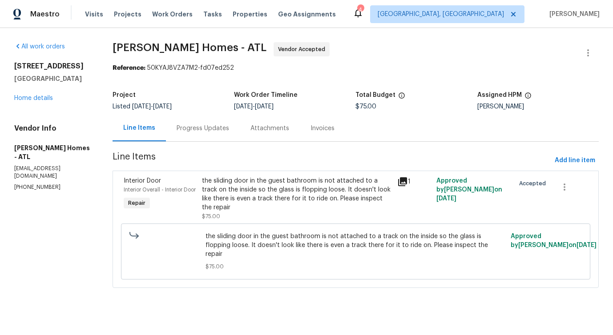
click at [197, 136] on div "Progress Updates" at bounding box center [203, 128] width 74 height 26
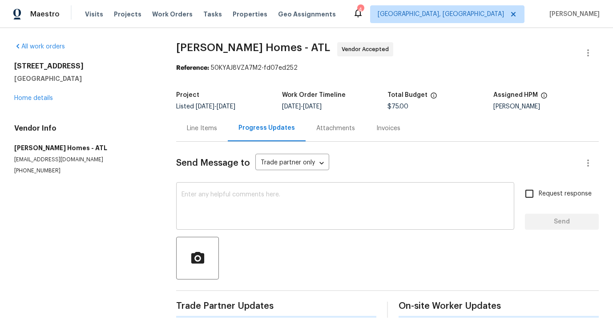
click at [216, 189] on div "x ​" at bounding box center [345, 207] width 338 height 45
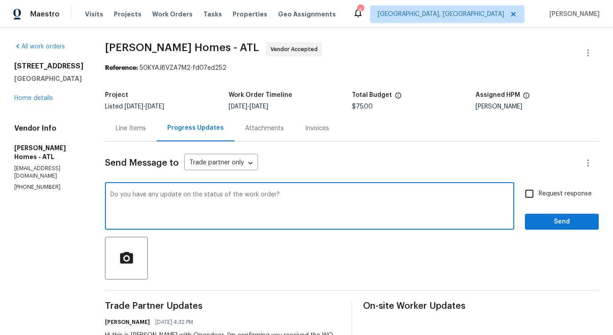
type textarea "Do you have any update on the status of the work order?"
click at [600, 195] on div "All work orders [STREET_ADDRESS] Home details Vendor Info [PERSON_NAME] Homes -…" at bounding box center [306, 214] width 613 height 373
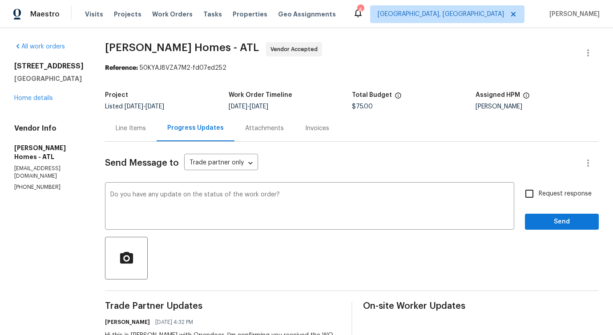
click at [566, 188] on label "Request response" at bounding box center [556, 194] width 72 height 19
click at [538, 188] on input "Request response" at bounding box center [529, 194] width 19 height 19
checkbox input "true"
click at [548, 229] on button "Send" at bounding box center [562, 222] width 74 height 16
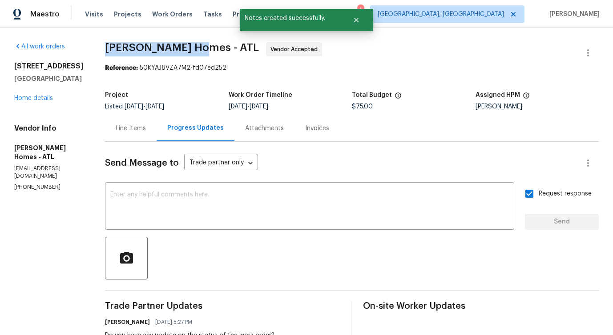
drag, startPoint x: 96, startPoint y: 48, endPoint x: 186, endPoint y: 50, distance: 89.8
click at [186, 50] on div "All work orders [STREET_ADDRESS] Home details Vendor Info [PERSON_NAME] Homes -…" at bounding box center [306, 231] width 613 height 407
copy span "[PERSON_NAME] Homes -"
